Goal: Information Seeking & Learning: Learn about a topic

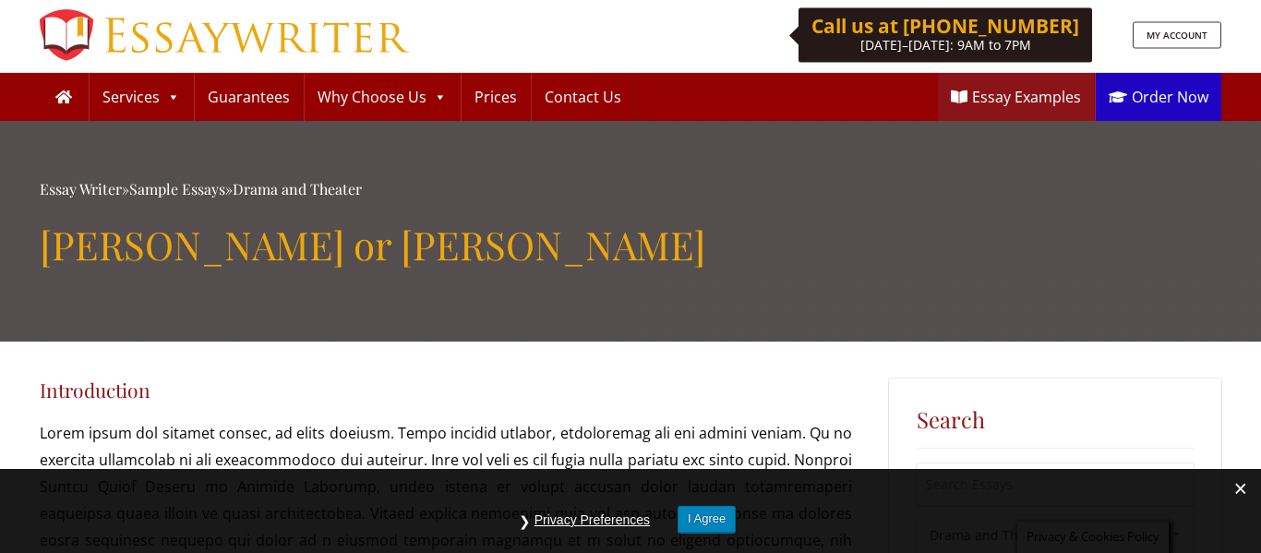
scroll to position [1, 0]
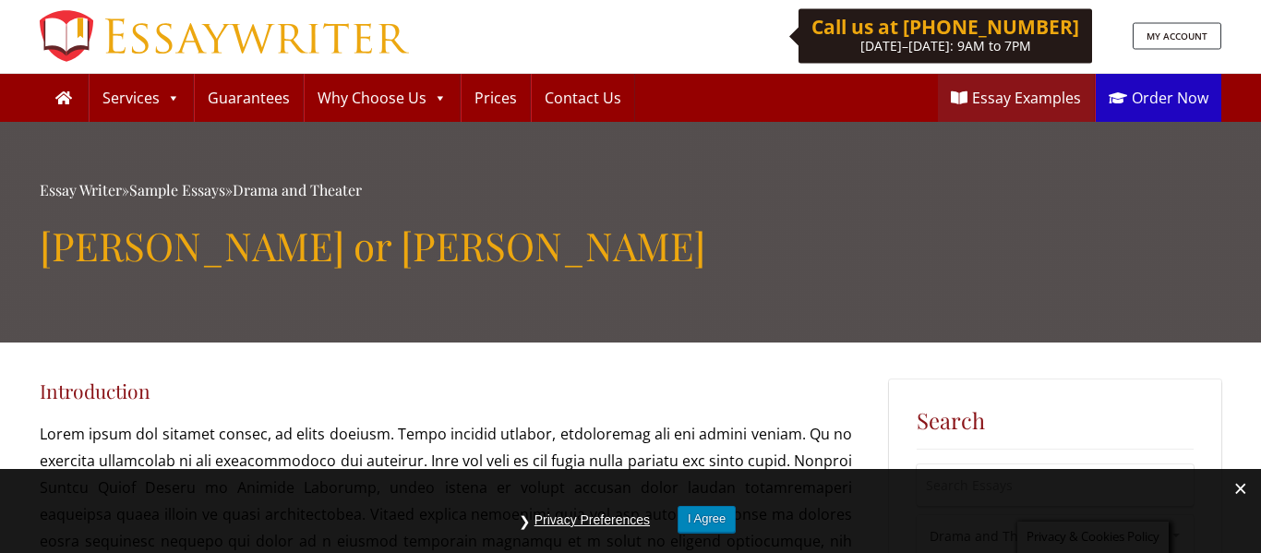
click at [321, 28] on link "Essay Writer" at bounding box center [224, 36] width 369 height 74
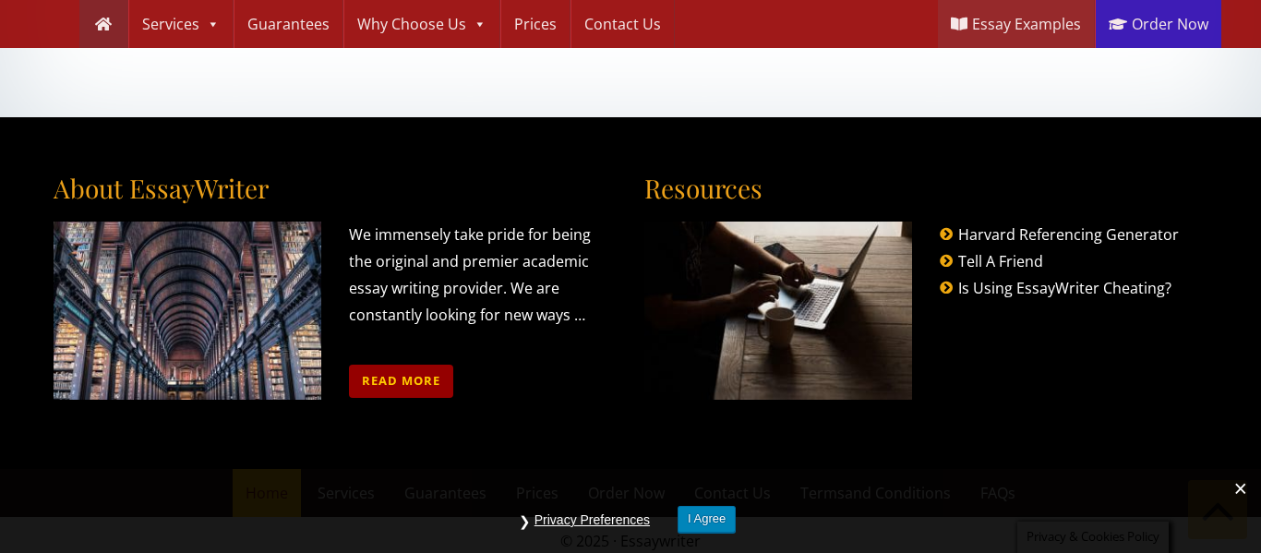
scroll to position [2212, 0]
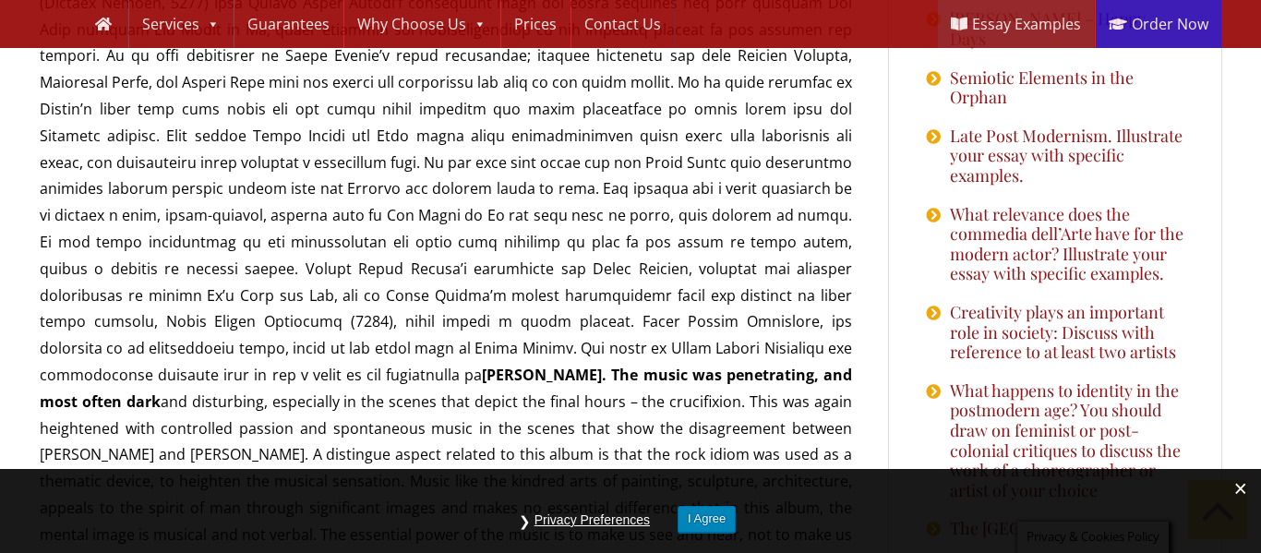
scroll to position [2004, 0]
